Goal: Information Seeking & Learning: Learn about a topic

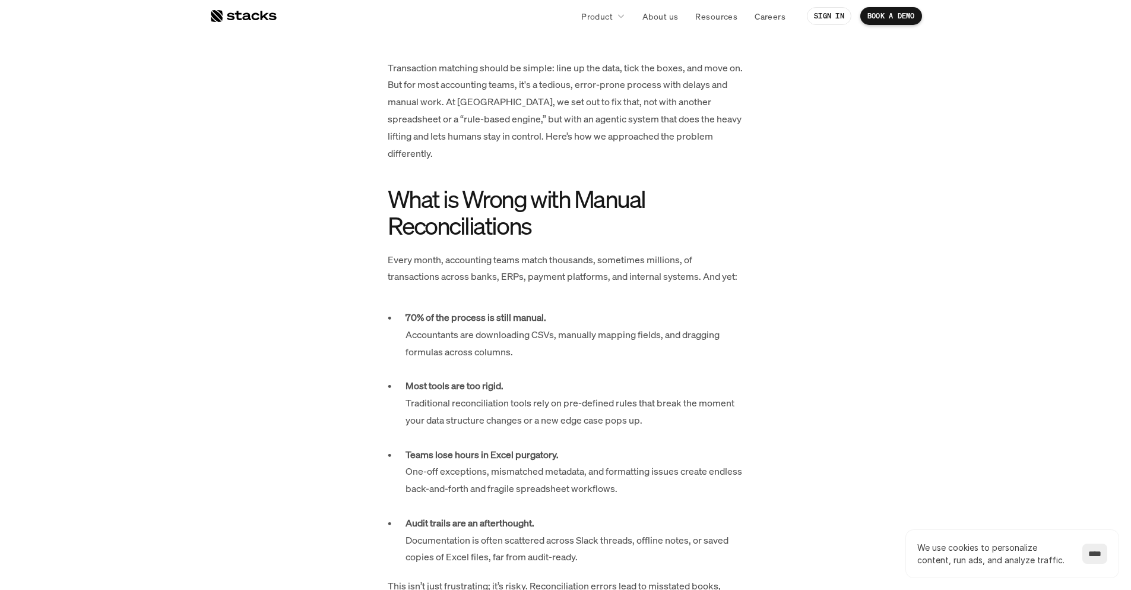
click at [623, 349] on p "70% of the process is still manual. Accountants are downloading CSVs, manually …" at bounding box center [575, 343] width 338 height 68
click at [594, 309] on p "70% of the process is still manual. Accountants are downloading CSVs, manually …" at bounding box center [575, 343] width 338 height 68
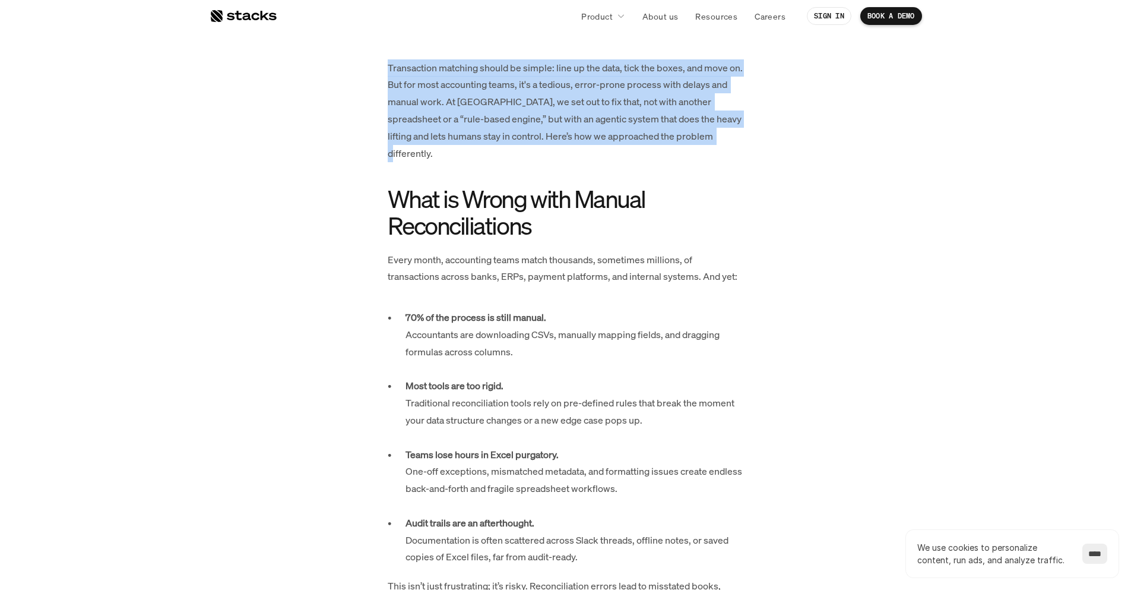
drag, startPoint x: 388, startPoint y: 67, endPoint x: 738, endPoint y: 139, distance: 356.5
click at [738, 139] on p "Transaction matching should be simple: line up the data, tick the boxes, and mo…" at bounding box center [566, 110] width 356 height 103
copy p "Transaction matching should be simple: line up the data, tick the boxes, and mo…"
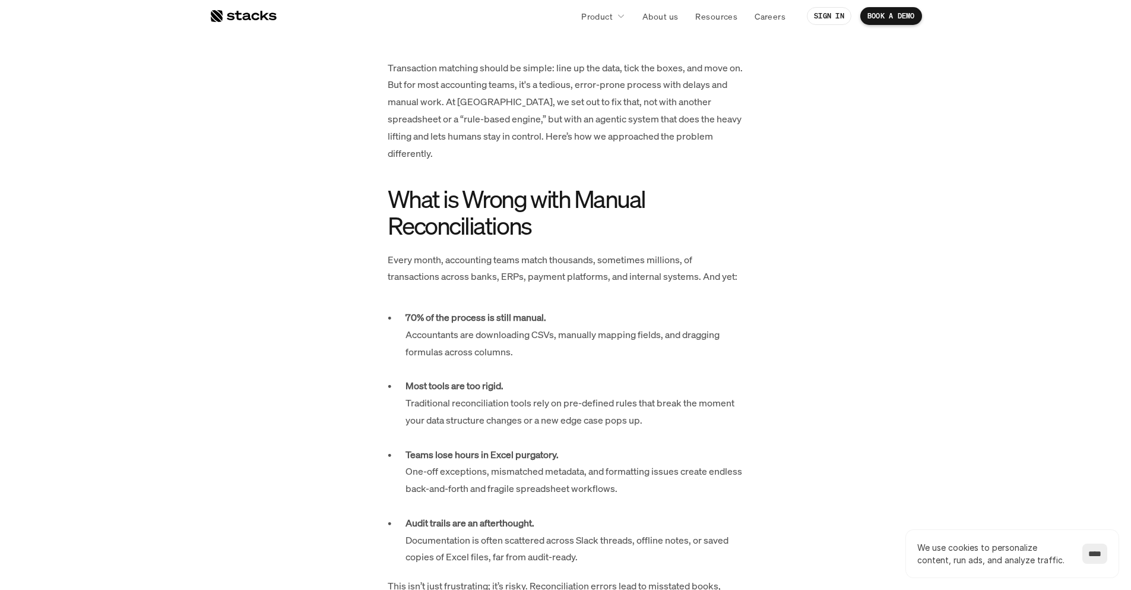
click at [582, 268] on p "Every month, accounting teams match thousands, sometimes millions, of transacti…" at bounding box center [566, 268] width 356 height 34
click at [582, 267] on p "Every month, accounting teams match thousands, sometimes millions, of transacti…" at bounding box center [566, 268] width 356 height 34
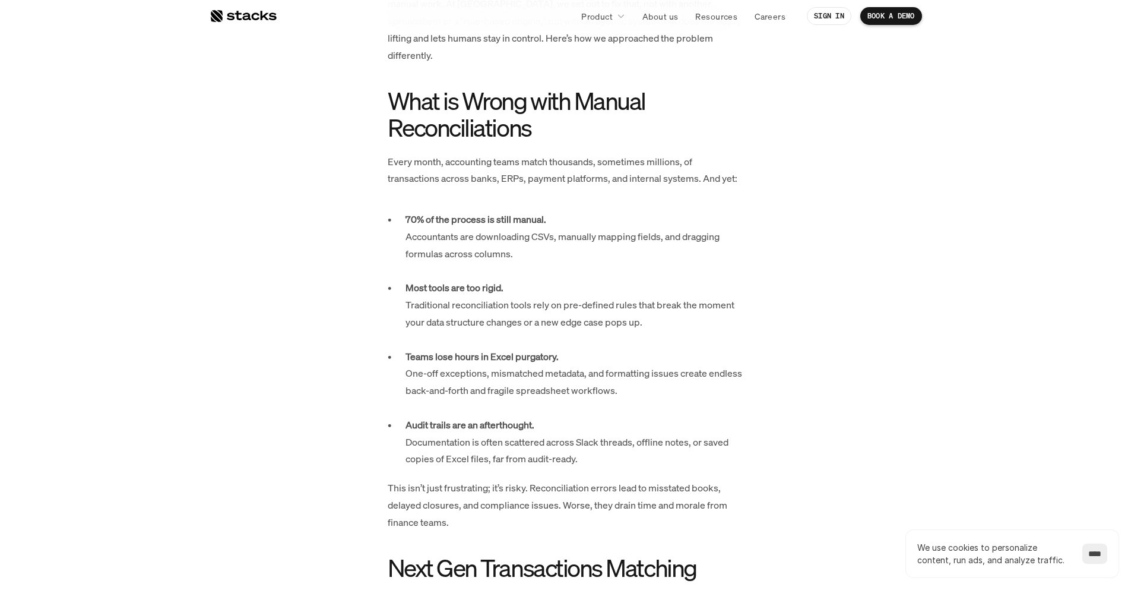
scroll to position [666, 0]
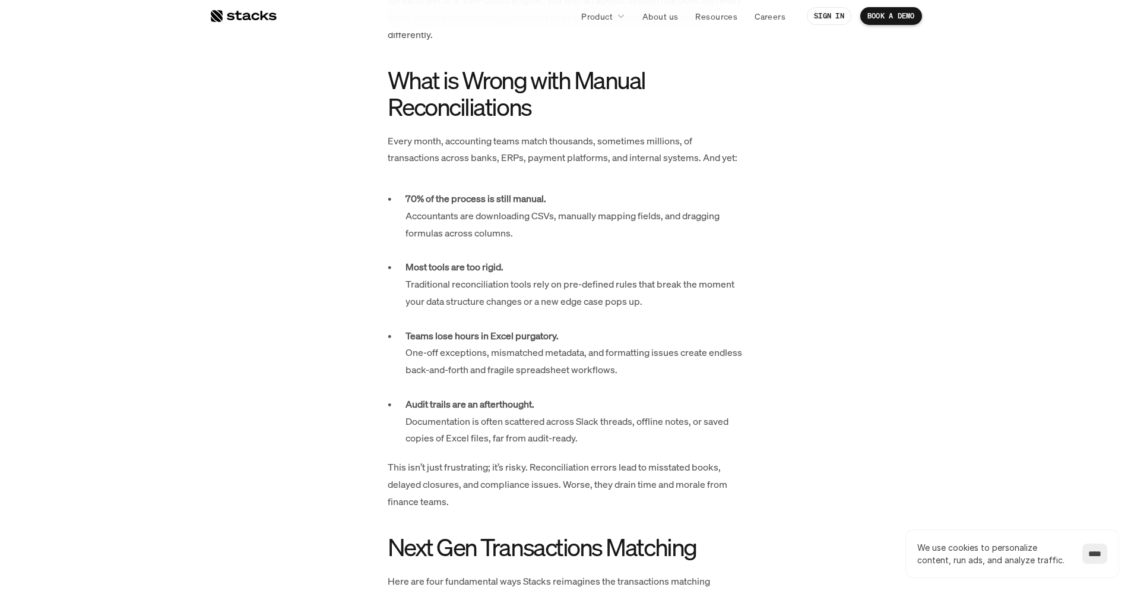
click at [503, 488] on p "This isn’t just frustrating; it’s risky. Reconciliation errors lead to misstate…" at bounding box center [566, 483] width 356 height 51
click at [479, 490] on p "This isn’t just frustrating; it’s risky. Reconciliation errors lead to misstate…" at bounding box center [566, 483] width 356 height 51
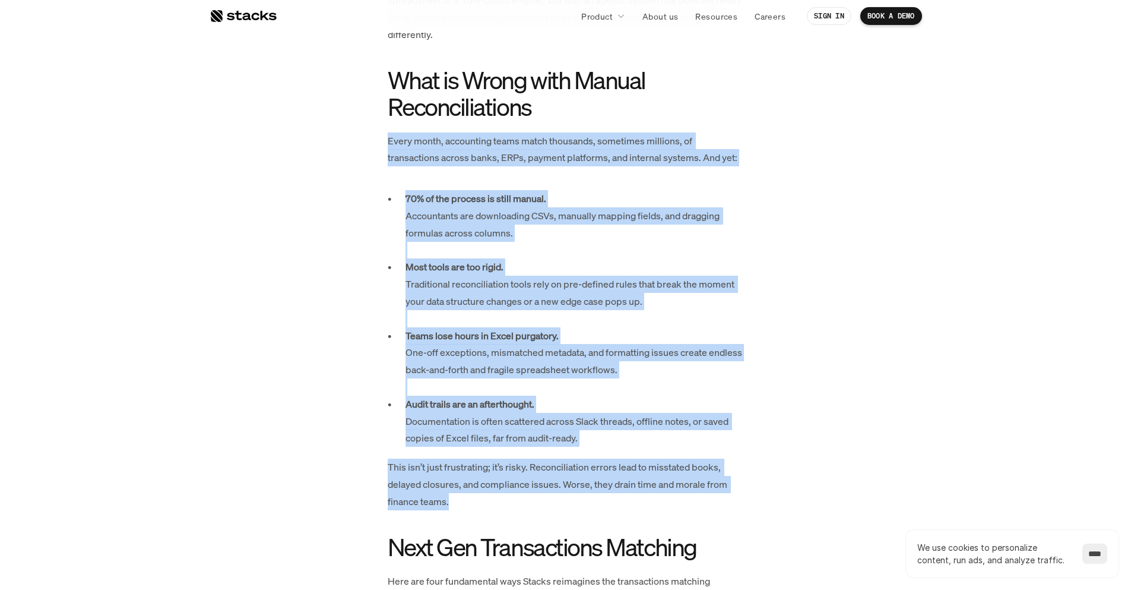
drag, startPoint x: 387, startPoint y: 122, endPoint x: 649, endPoint y: 486, distance: 448.3
copy div "Every month, accounting teams match thousands, sometimes millions, of transacti…"
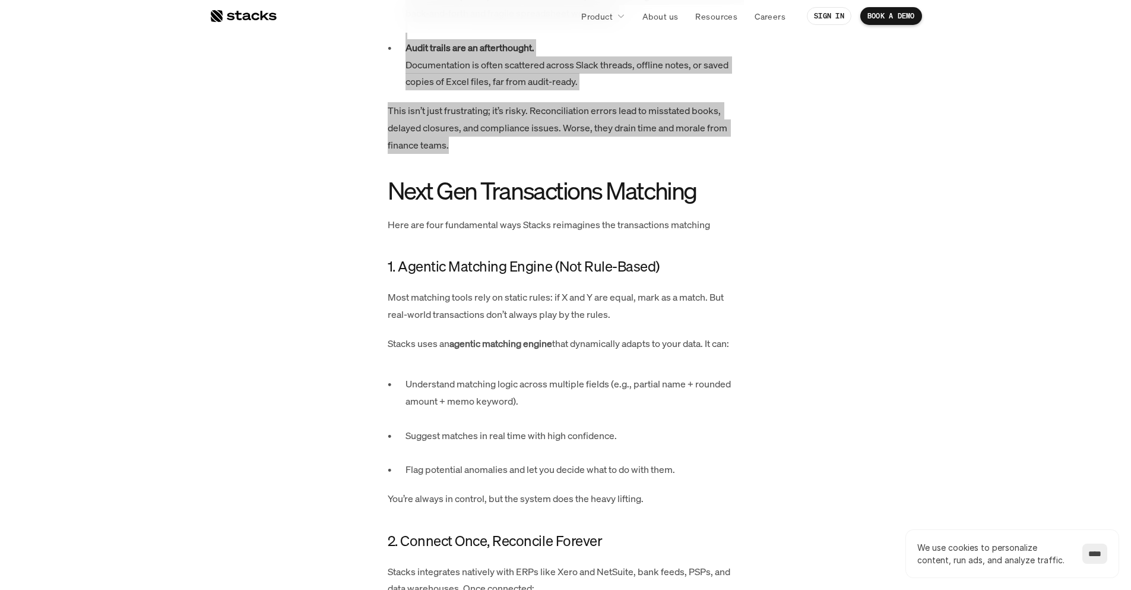
scroll to position [1082, 0]
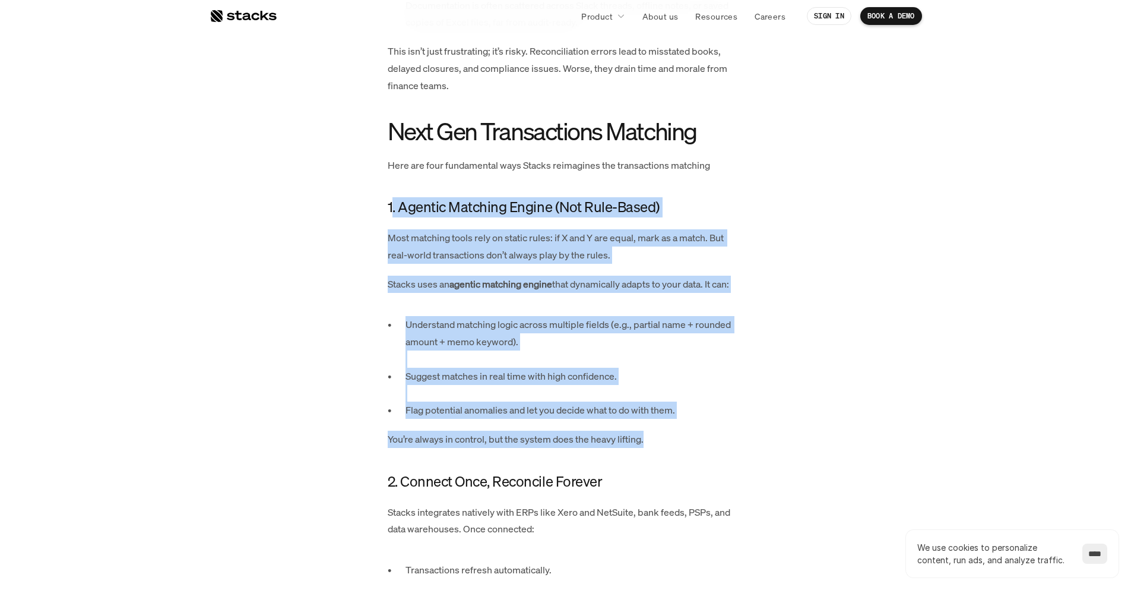
drag, startPoint x: 392, startPoint y: 188, endPoint x: 782, endPoint y: 424, distance: 455.9
copy div ". Agentic Matching Engine (Not Rule-Based) Most matching tools rely on static r…"
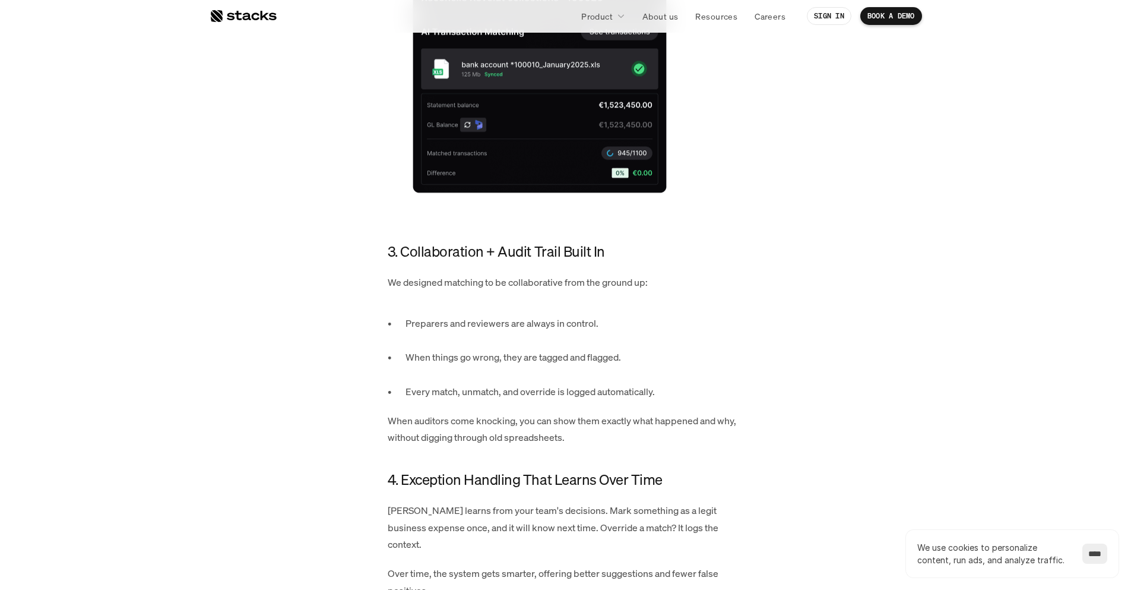
scroll to position [1913, 0]
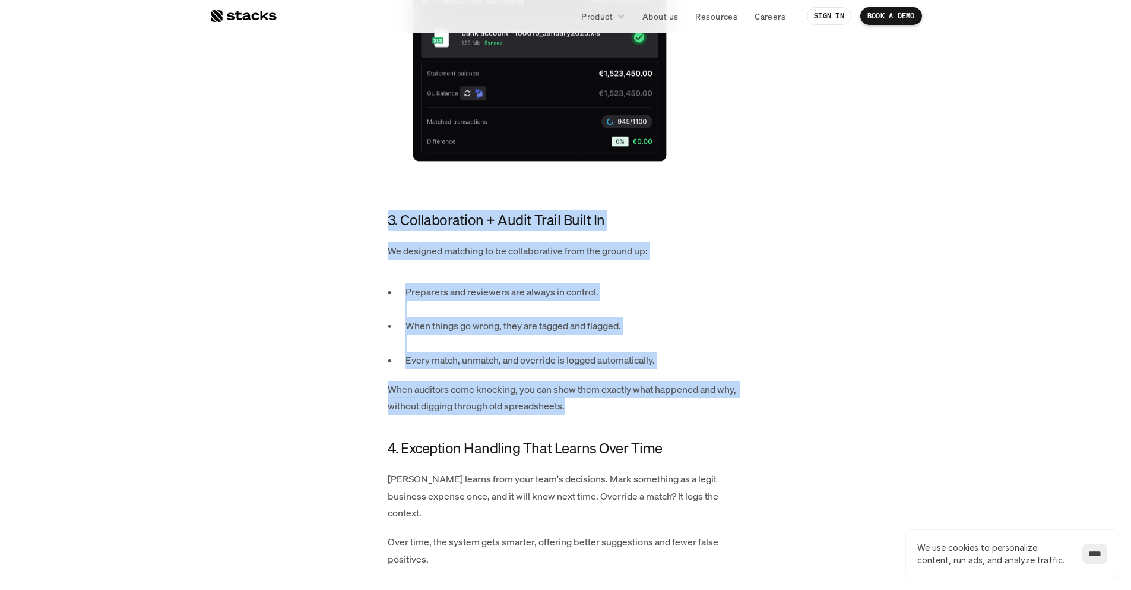
drag, startPoint x: 602, startPoint y: 393, endPoint x: 372, endPoint y: 193, distance: 304.7
click at [372, 193] on div "Transaction matching should be simple: line up the data, tick the boxes, and mo…" at bounding box center [566, 47] width 618 height 2707
copy div "3. Collaboration + Audit Trail Built In We designed matching to be collaborativ…"
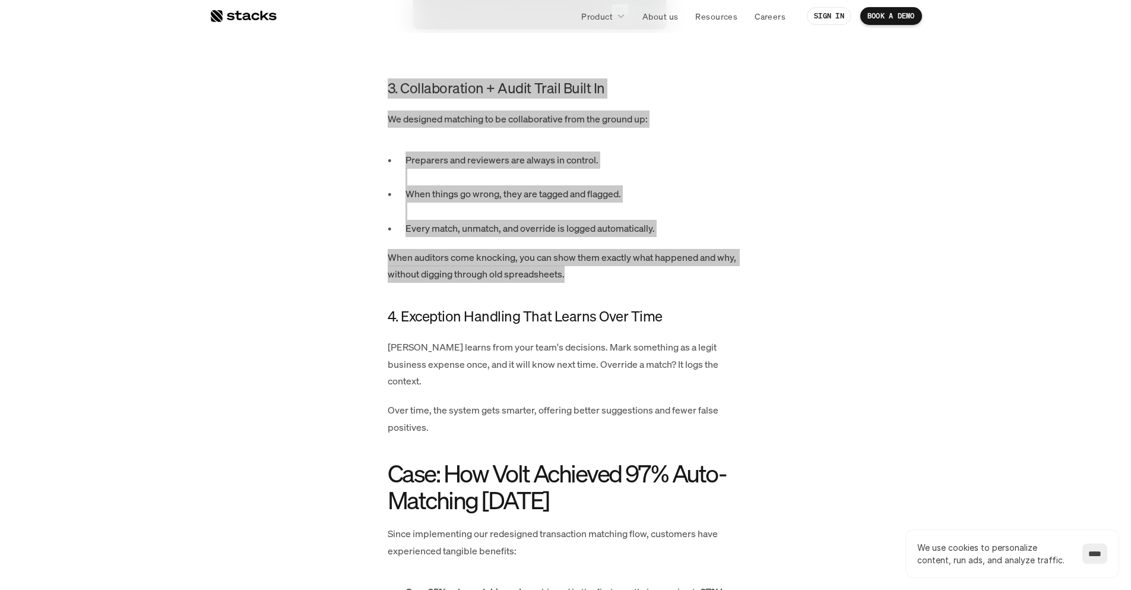
scroll to position [2092, 0]
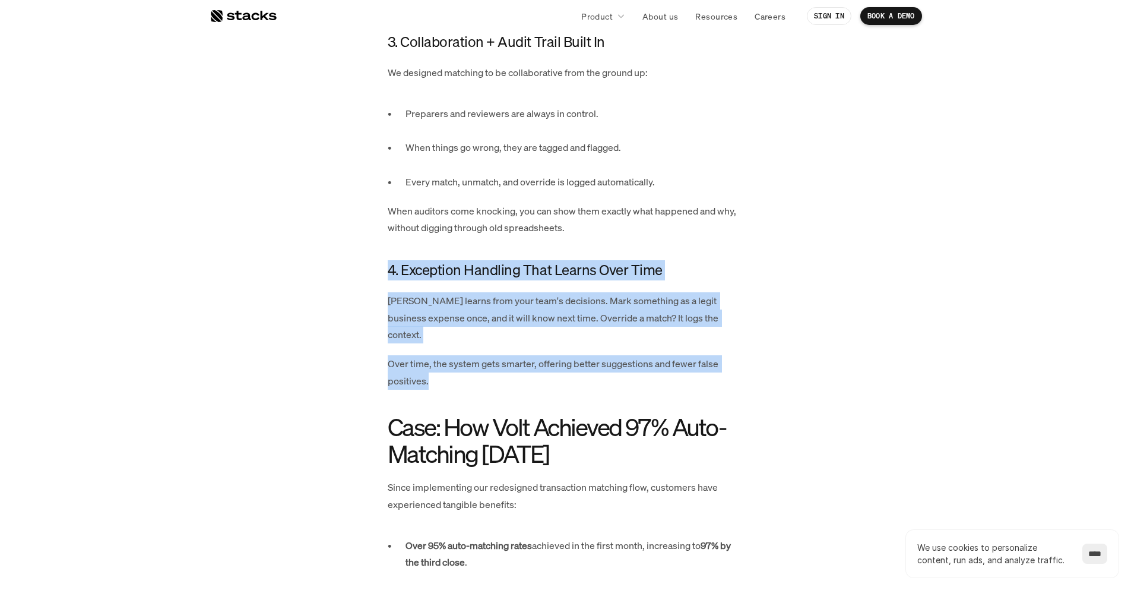
drag, startPoint x: 383, startPoint y: 252, endPoint x: 753, endPoint y: 345, distance: 381.5
copy div "4. Exception Handling That Learns Over Time Stacks learns from your team's deci…"
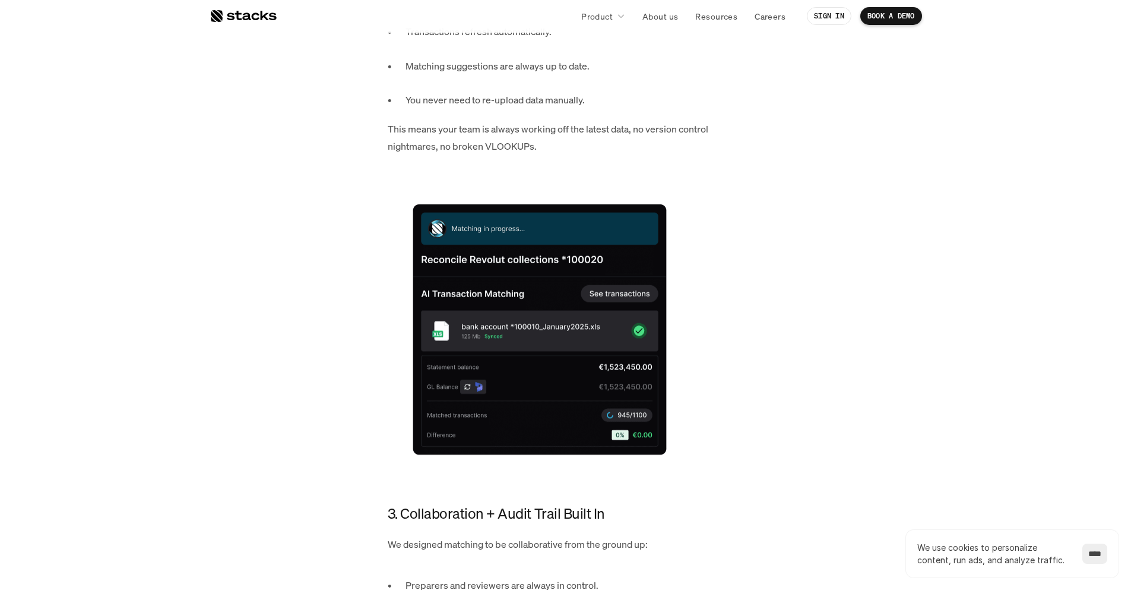
scroll to position [1616, 0]
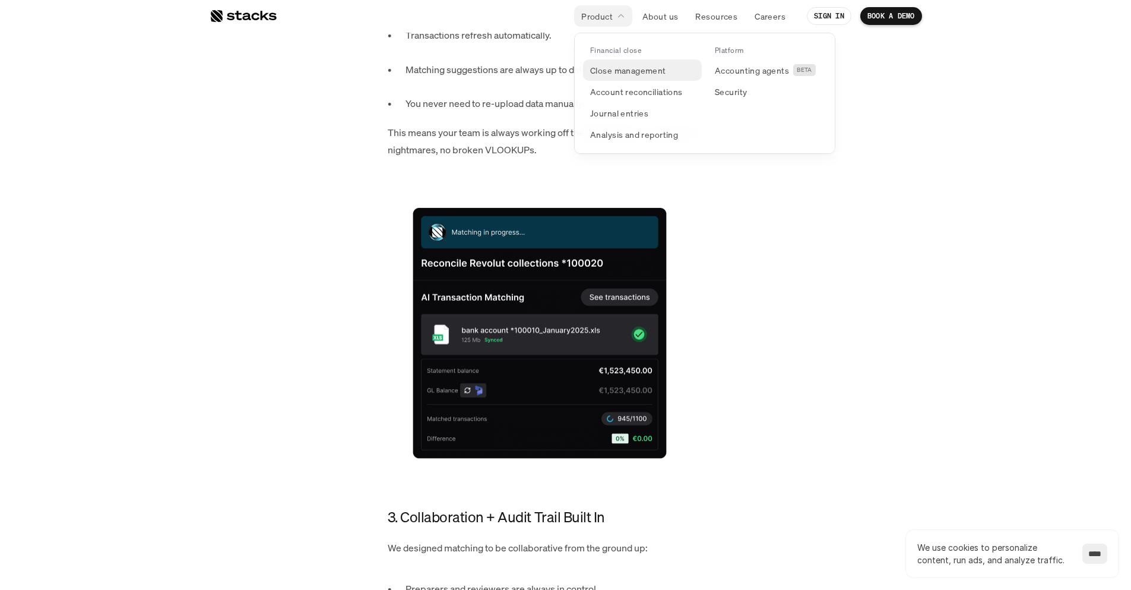
click at [615, 71] on p "Close management" at bounding box center [628, 70] width 76 height 12
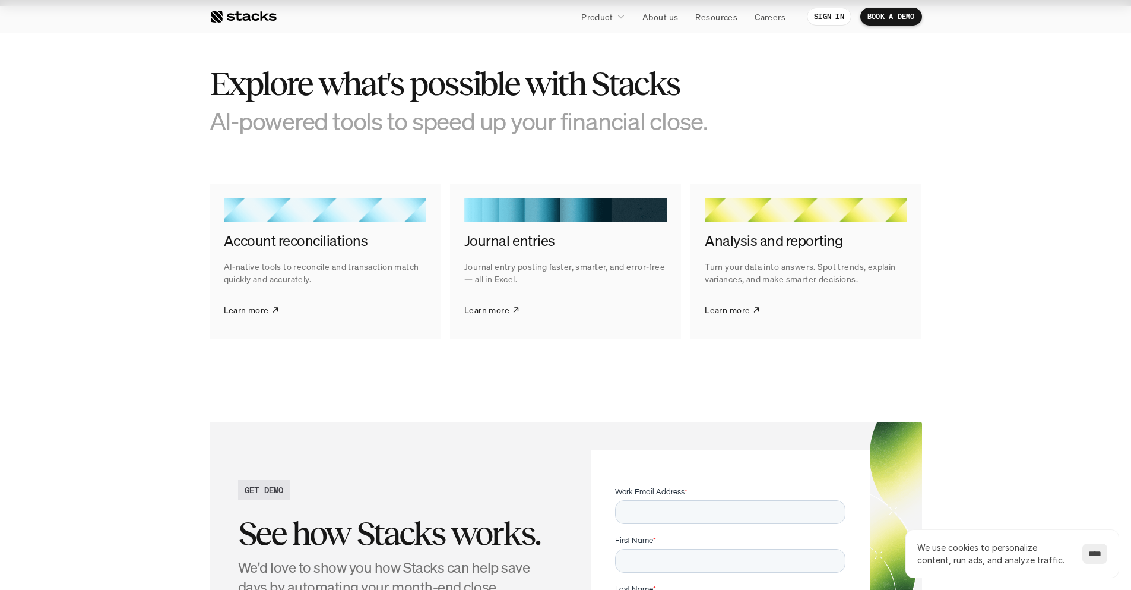
scroll to position [1841, 0]
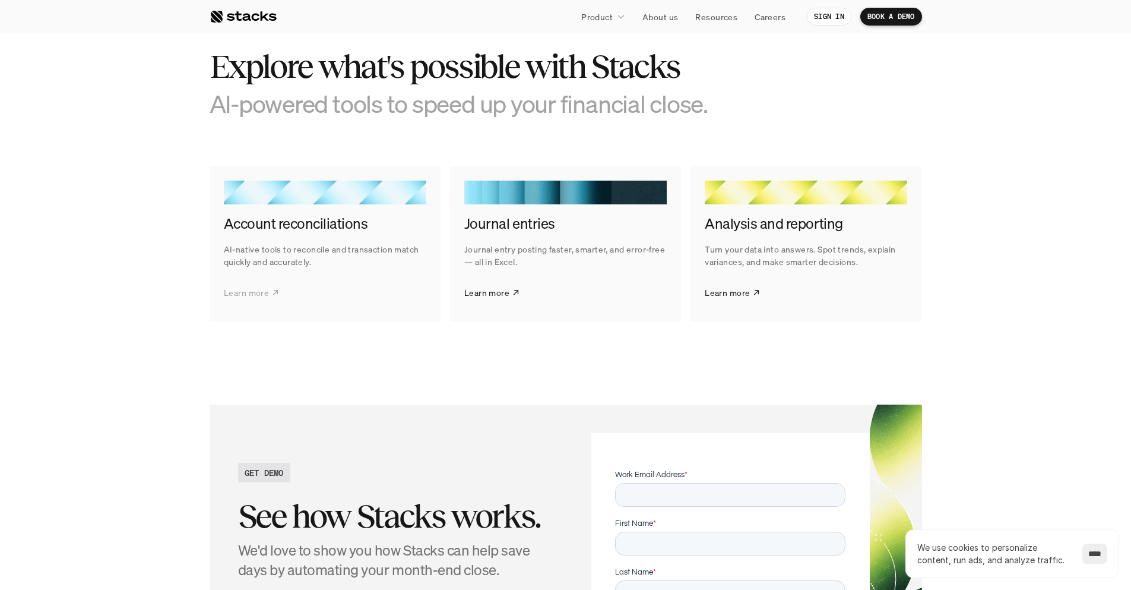
click at [250, 294] on p "Learn more" at bounding box center [246, 292] width 45 height 12
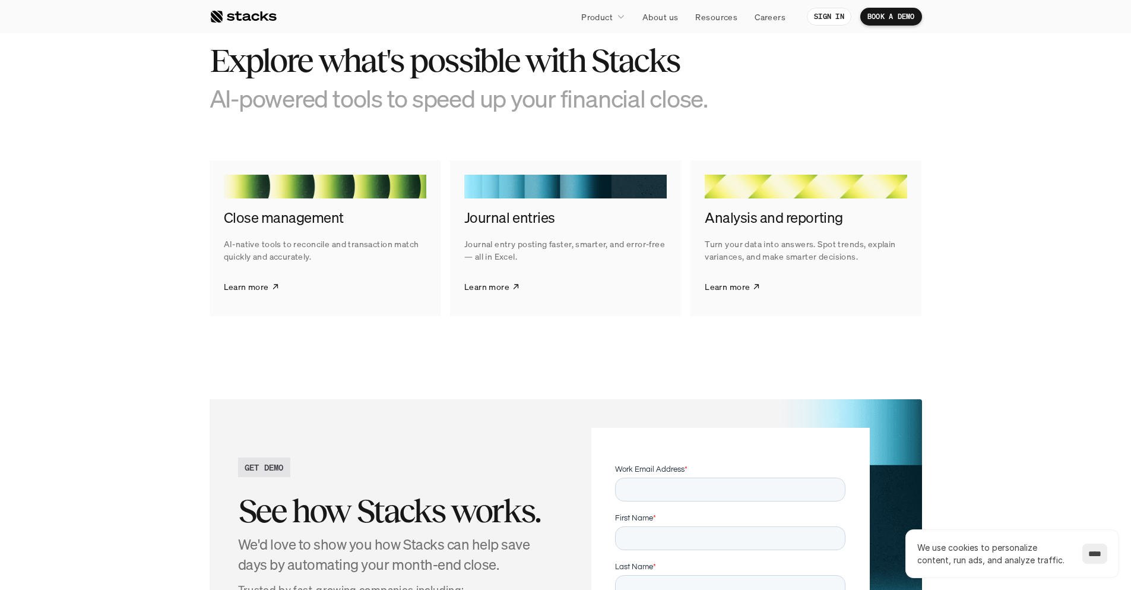
scroll to position [2197, 0]
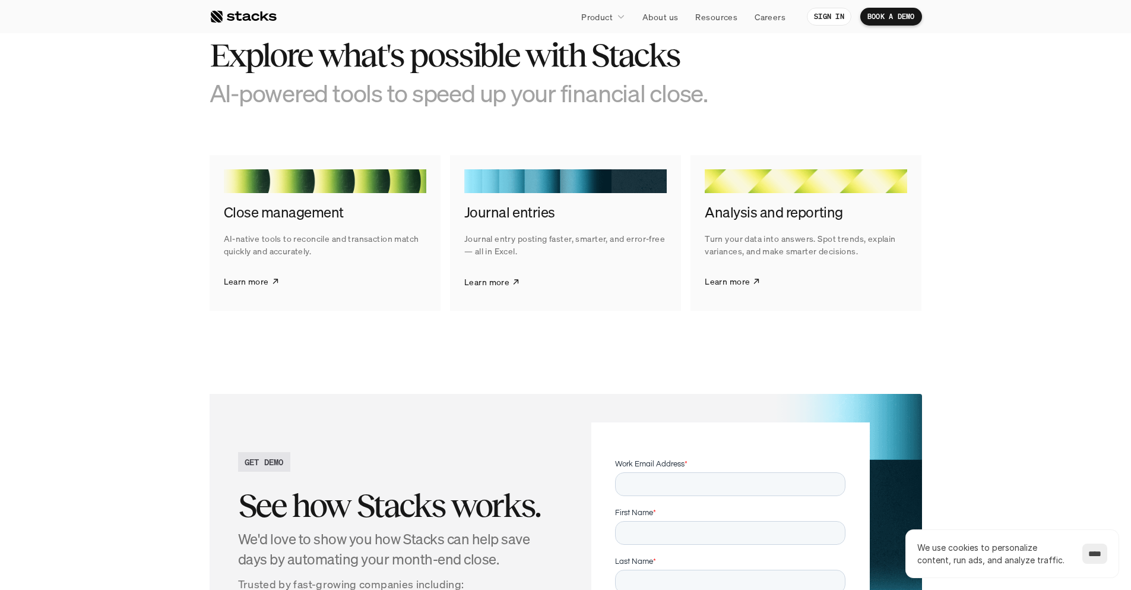
click at [486, 281] on p "Learn more" at bounding box center [486, 281] width 45 height 12
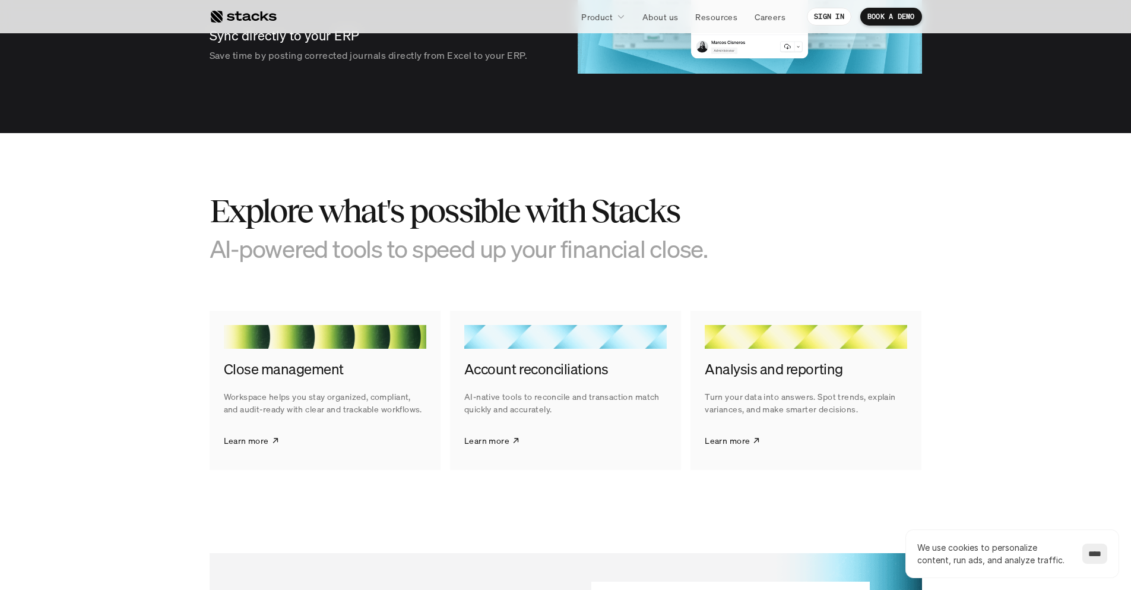
scroll to position [1603, 0]
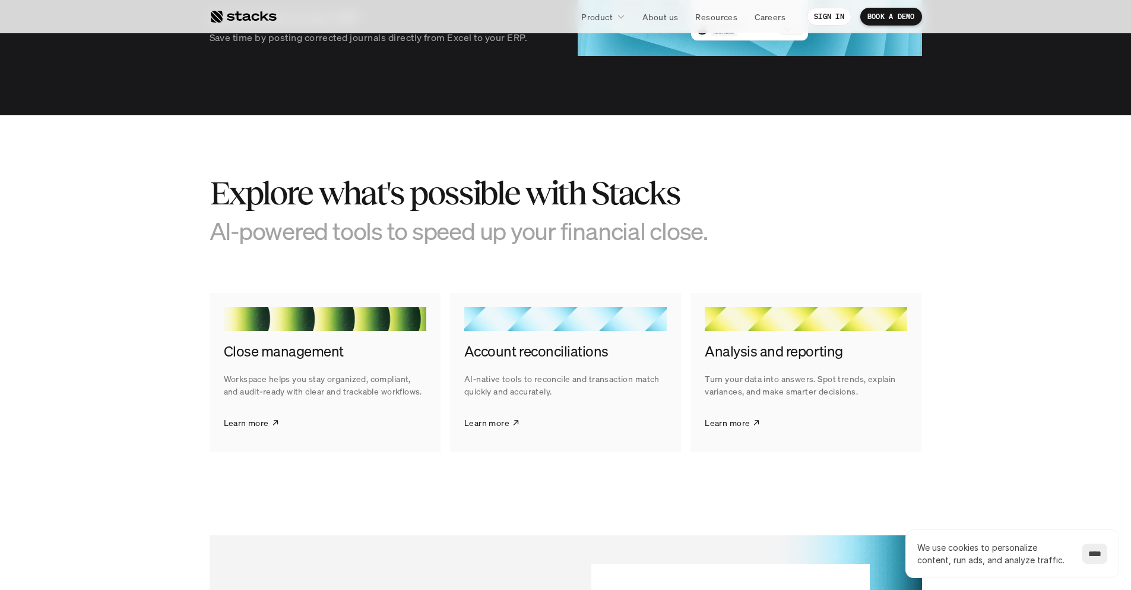
click at [778, 345] on h4 "Analysis and reporting" at bounding box center [806, 351] width 203 height 20
click at [748, 423] on p "Learn more" at bounding box center [727, 422] width 45 height 12
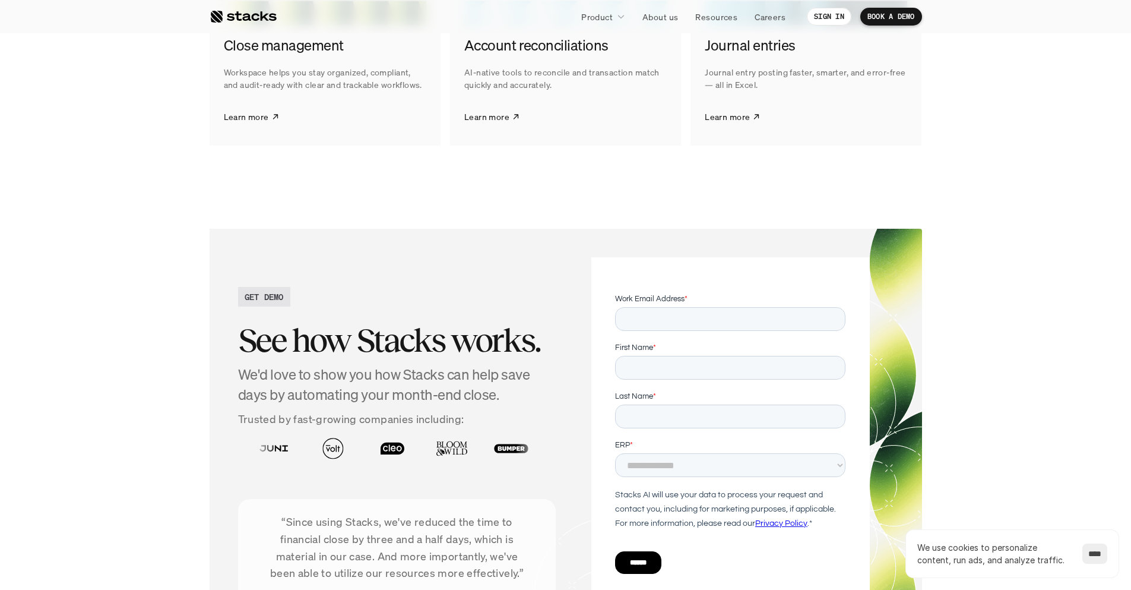
scroll to position [2791, 0]
